Goal: Check status: Check status

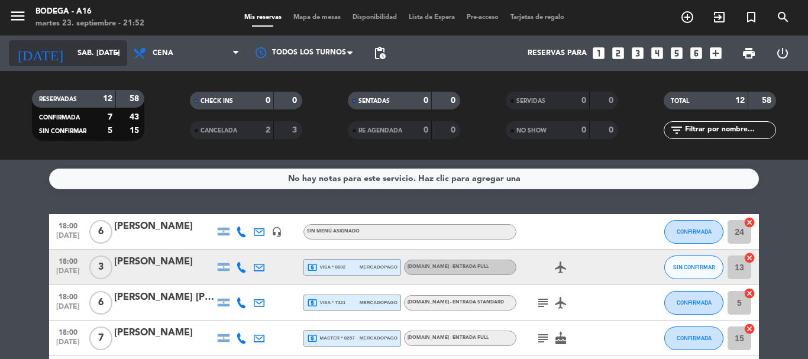
click at [91, 52] on input "sáb. [DATE]" at bounding box center [122, 53] width 100 height 20
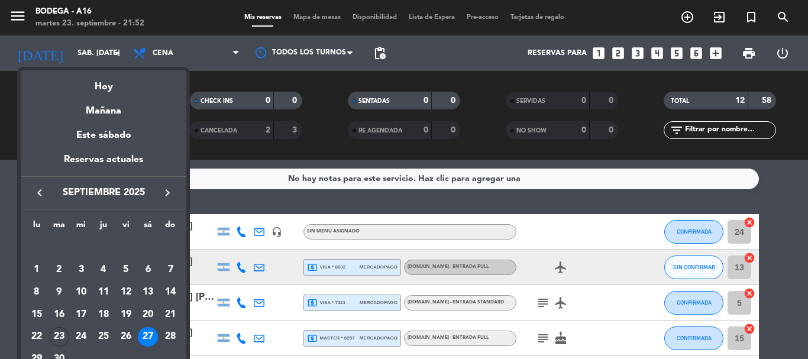
click at [161, 193] on icon "keyboard_arrow_right" at bounding box center [167, 193] width 14 height 14
click at [147, 266] on div "4" at bounding box center [148, 270] width 20 height 20
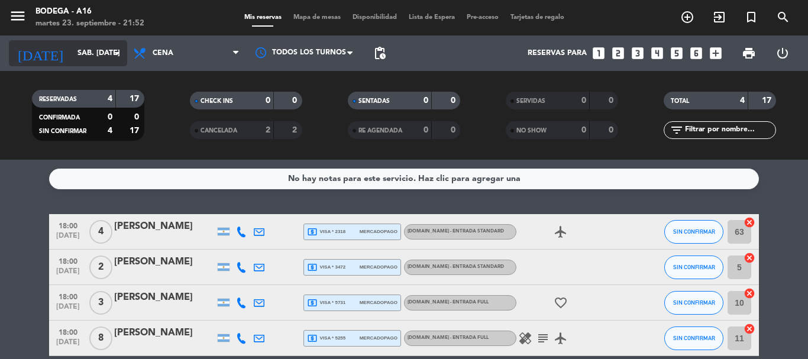
click at [115, 48] on icon "arrow_drop_down" at bounding box center [117, 53] width 14 height 14
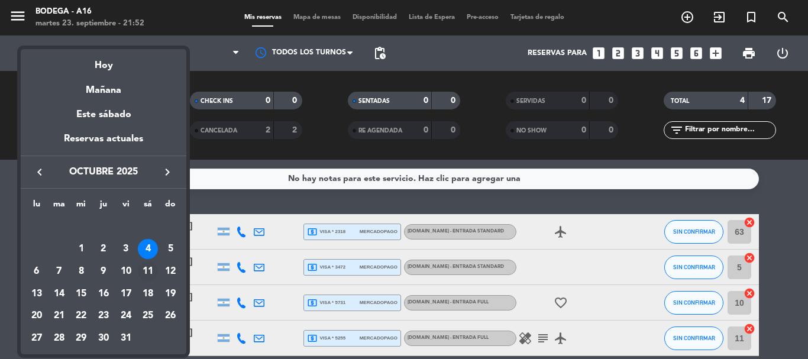
click at [153, 263] on div "11" at bounding box center [148, 271] width 20 height 20
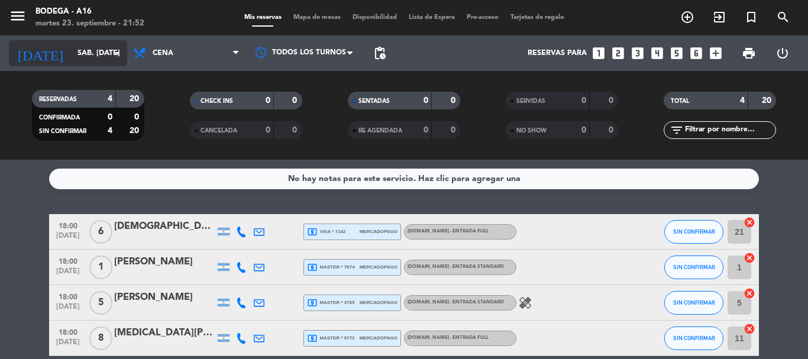
click at [106, 52] on input "sáb. [DATE]" at bounding box center [122, 53] width 100 height 20
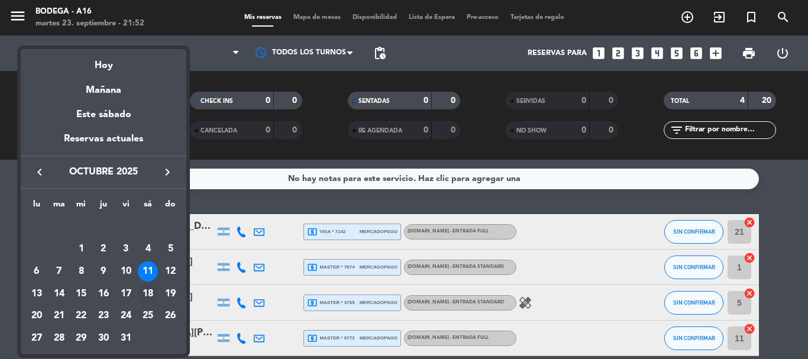
click at [151, 288] on div "18" at bounding box center [148, 294] width 20 height 20
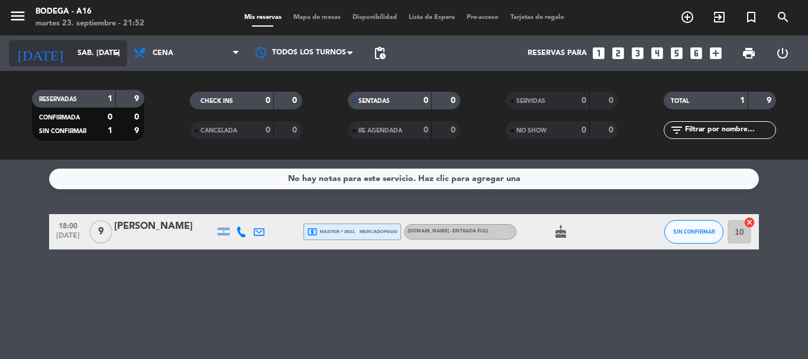
click at [106, 47] on input "sáb. [DATE]" at bounding box center [122, 53] width 100 height 20
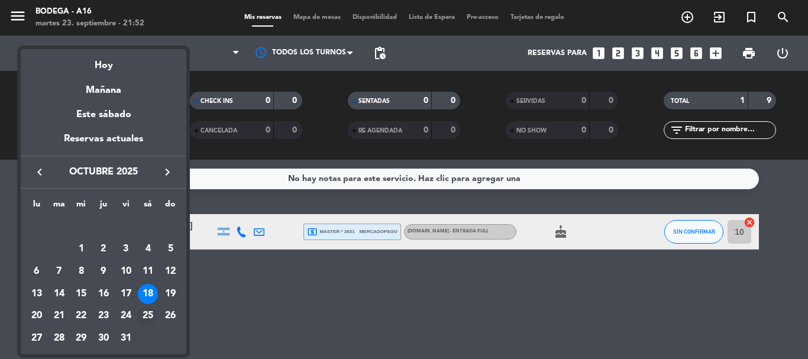
click at [144, 313] on div "25" at bounding box center [148, 316] width 20 height 20
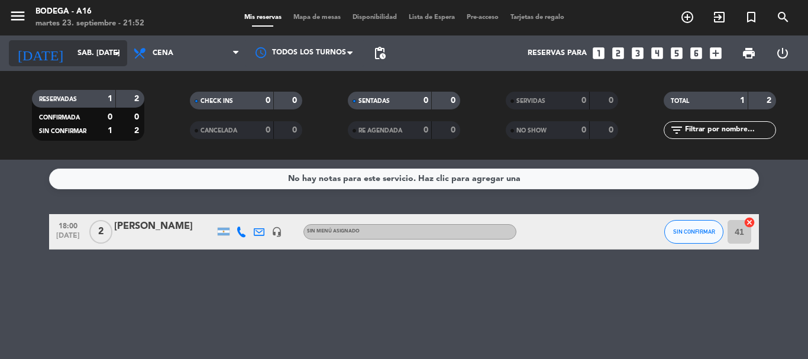
click at [119, 58] on icon "arrow_drop_down" at bounding box center [117, 53] width 14 height 14
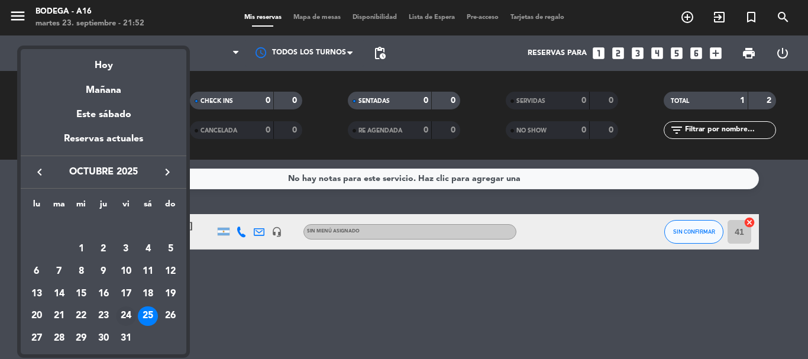
click at [128, 314] on div "24" at bounding box center [126, 316] width 20 height 20
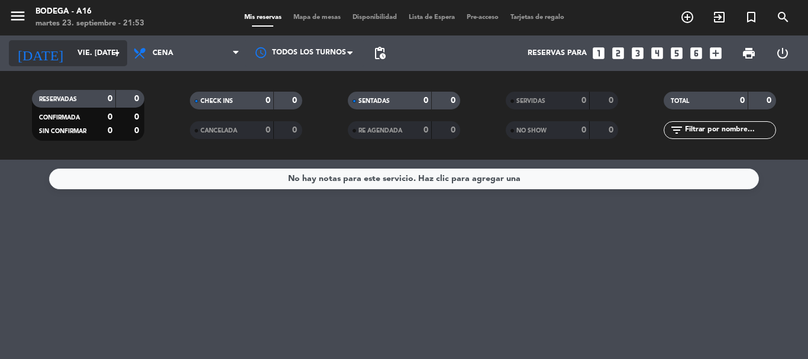
click at [110, 60] on icon "arrow_drop_down" at bounding box center [117, 53] width 14 height 14
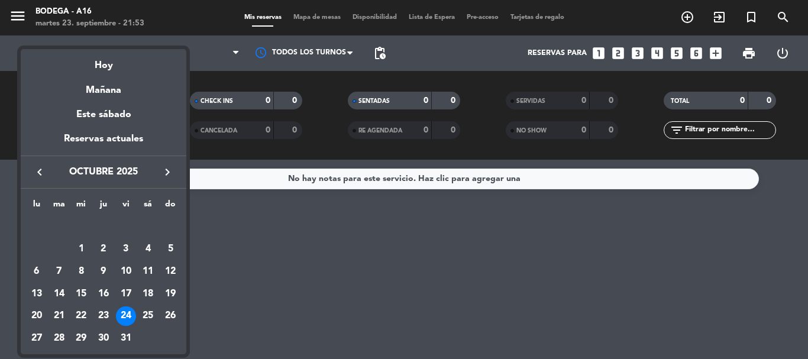
click at [164, 169] on icon "keyboard_arrow_right" at bounding box center [167, 172] width 14 height 14
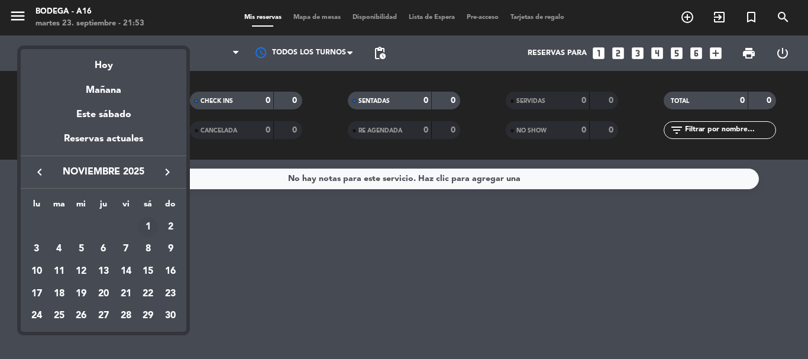
click at [150, 227] on div "1" at bounding box center [148, 227] width 20 height 20
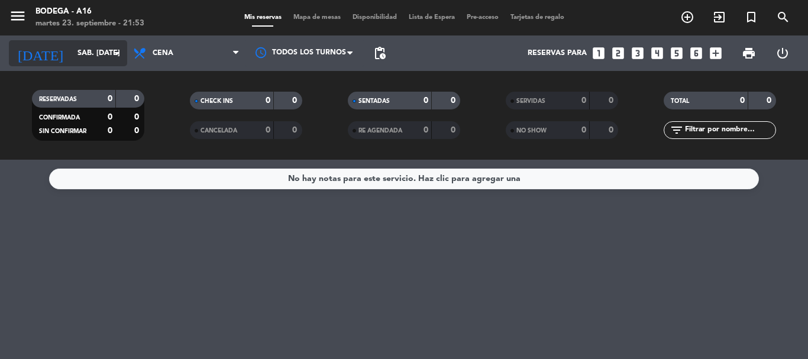
click at [85, 49] on input "sáb. [DATE]" at bounding box center [122, 53] width 100 height 20
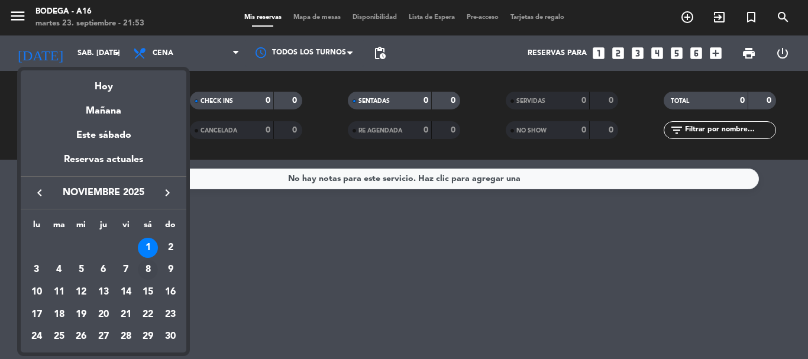
click at [145, 267] on div "8" at bounding box center [148, 270] width 20 height 20
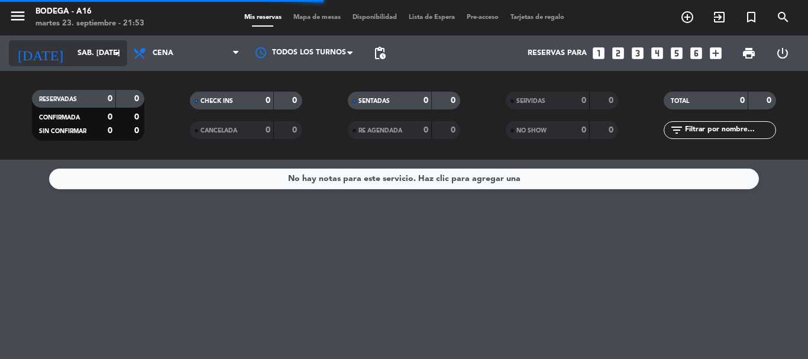
click at [111, 63] on input "sáb. [DATE]" at bounding box center [122, 53] width 100 height 20
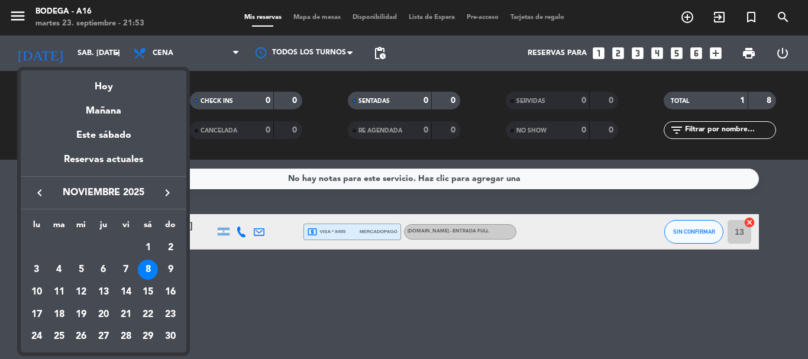
click at [116, 54] on div at bounding box center [404, 179] width 808 height 359
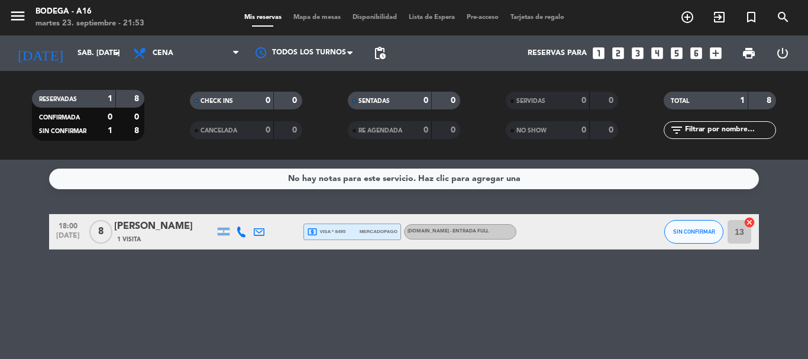
click at [116, 54] on icon "arrow_drop_down" at bounding box center [117, 53] width 14 height 14
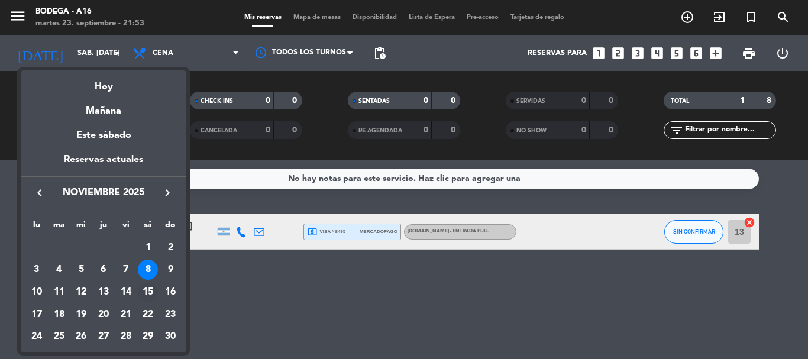
click at [149, 293] on div "15" at bounding box center [148, 292] width 20 height 20
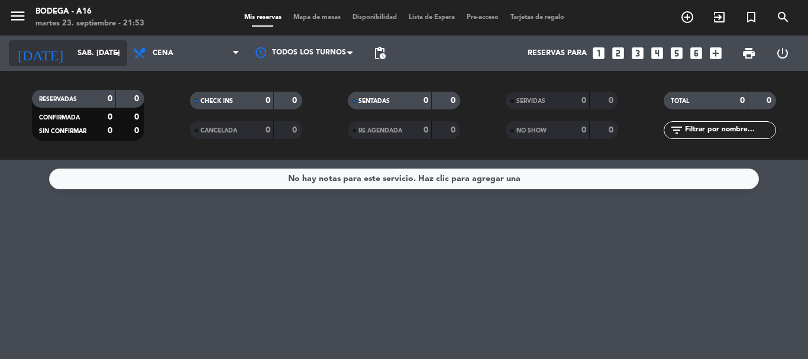
click at [102, 53] on input "sáb. [DATE]" at bounding box center [122, 53] width 100 height 20
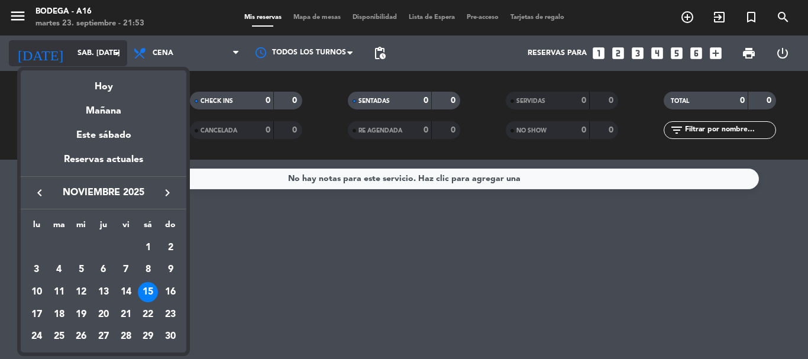
click at [102, 53] on div at bounding box center [404, 179] width 808 height 359
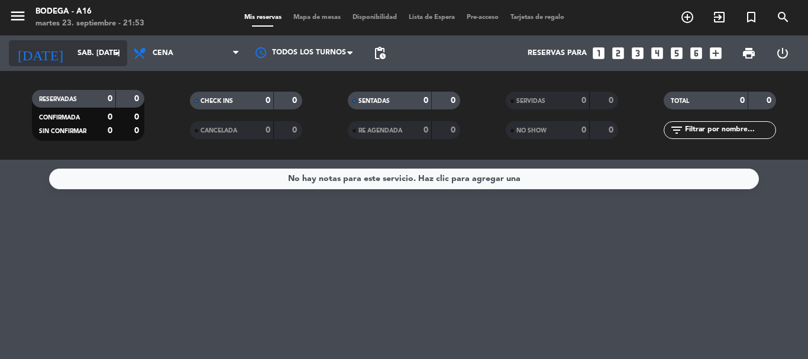
click at [102, 53] on input "sáb. [DATE]" at bounding box center [122, 53] width 100 height 20
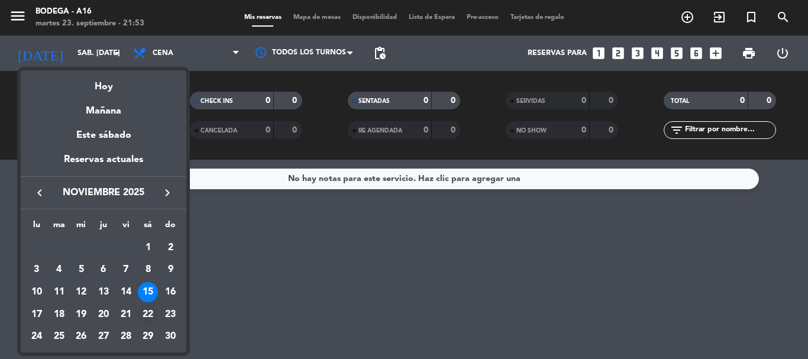
click at [146, 312] on div "22" at bounding box center [148, 315] width 20 height 20
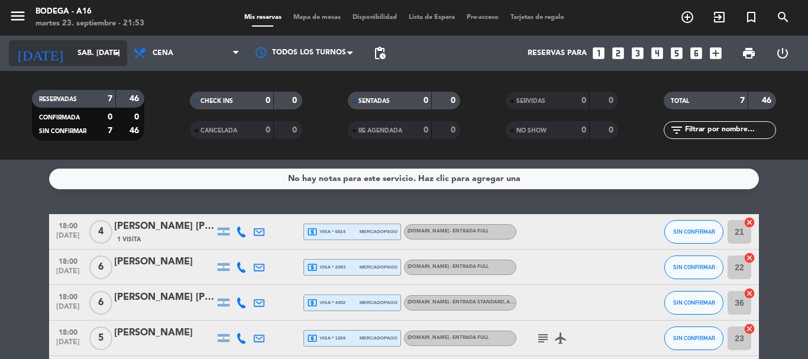
click at [112, 49] on icon "arrow_drop_down" at bounding box center [117, 53] width 14 height 14
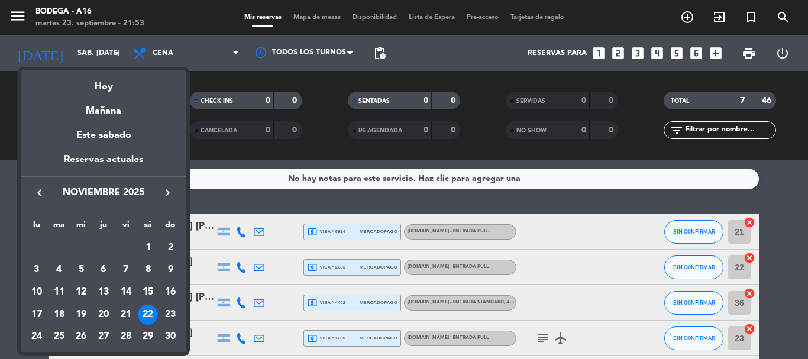
click at [38, 188] on icon "keyboard_arrow_left" at bounding box center [40, 193] width 14 height 14
click at [148, 329] on div "27" at bounding box center [148, 337] width 20 height 20
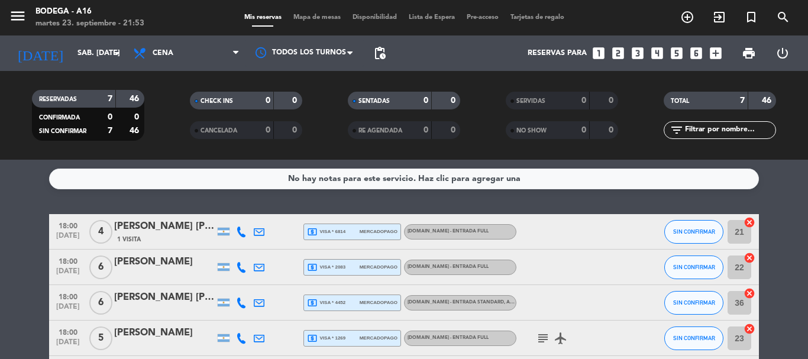
type input "sáb. [DATE]"
